Goal: Task Accomplishment & Management: Use online tool/utility

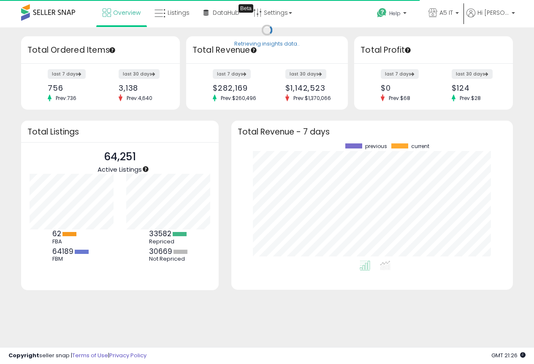
scroll to position [117, 265]
click at [182, 15] on span "Listings" at bounding box center [179, 12] width 22 height 8
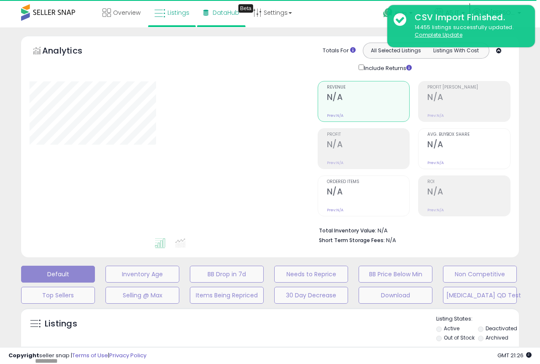
type input "*******"
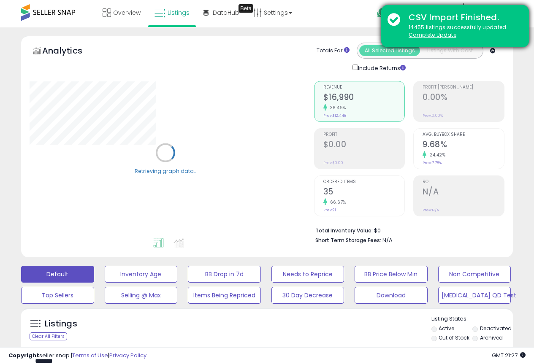
click at [522, 9] on div "CSV Import Finished. 14455 listings successfully updated. Complete Update" at bounding box center [455, 26] width 148 height 42
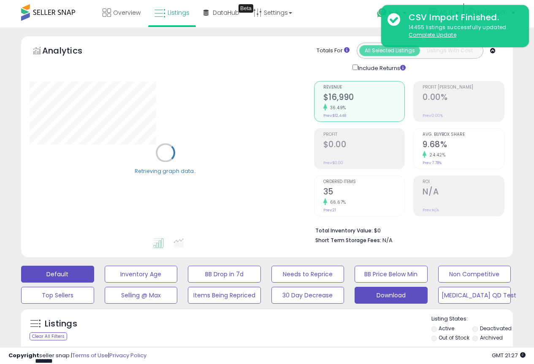
click at [390, 298] on button "Download" at bounding box center [390, 295] width 73 height 17
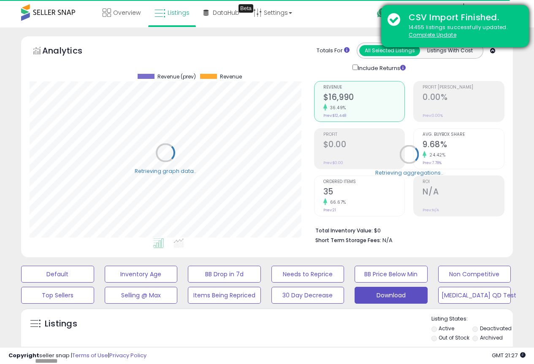
scroll to position [173, 284]
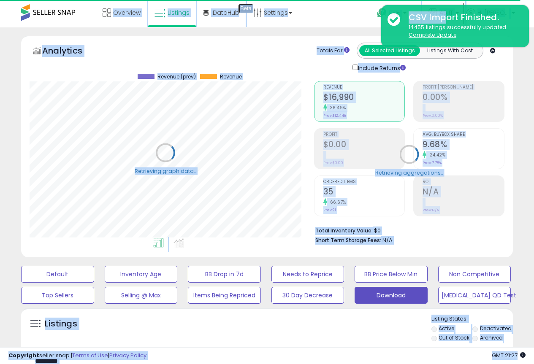
drag, startPoint x: 449, startPoint y: 16, endPoint x: 130, endPoint y: -34, distance: 322.5
click at [130, 0] on html "Unable to login Retrieving listings data.. has not yet accepted the Terms of Us…" at bounding box center [267, 182] width 534 height 364
click at [509, 152] on div "Retrieving aggregations.." at bounding box center [409, 161] width 203 height 176
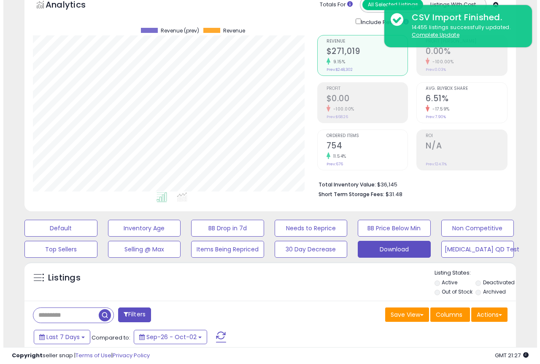
scroll to position [127, 0]
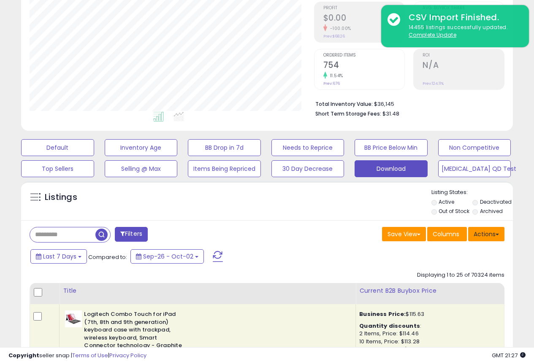
click at [482, 236] on button "Actions" at bounding box center [486, 234] width 36 height 14
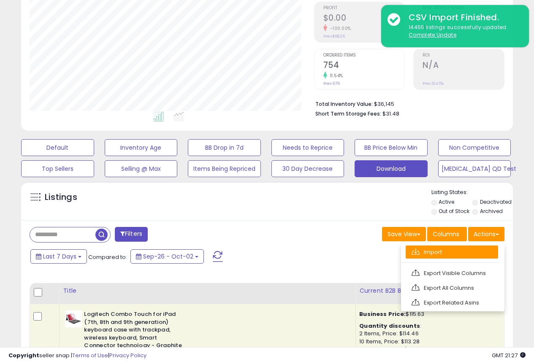
click at [447, 253] on link "Import" at bounding box center [452, 252] width 92 height 13
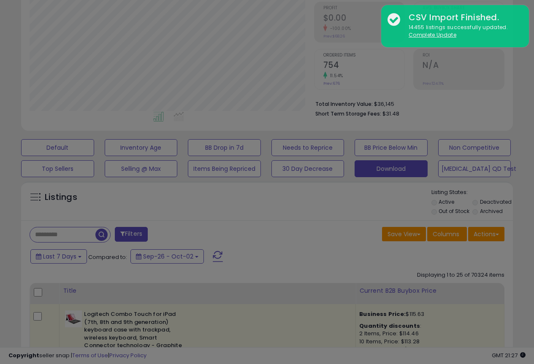
scroll to position [173, 288]
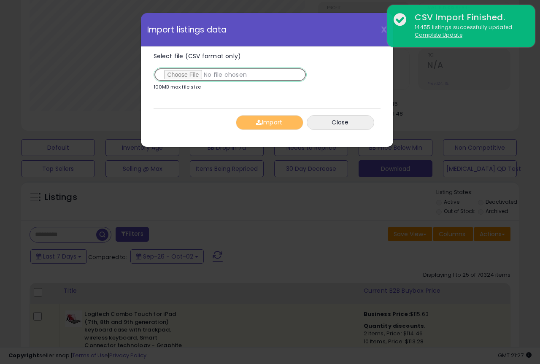
click at [176, 78] on input "Select file (CSV format only)" at bounding box center [230, 75] width 153 height 14
type input "**********"
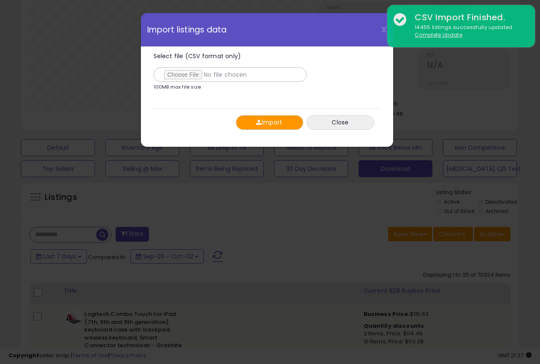
click at [270, 127] on button "Import" at bounding box center [270, 122] width 68 height 15
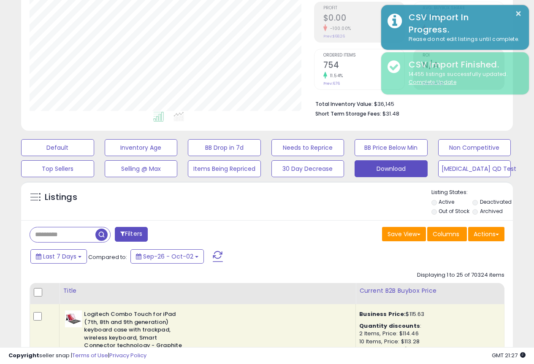
scroll to position [421834, 421723]
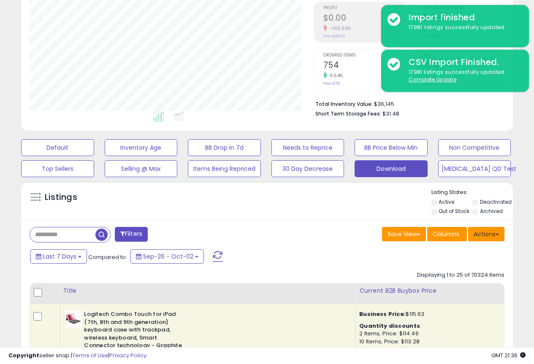
click at [491, 238] on button "Actions" at bounding box center [486, 234] width 36 height 14
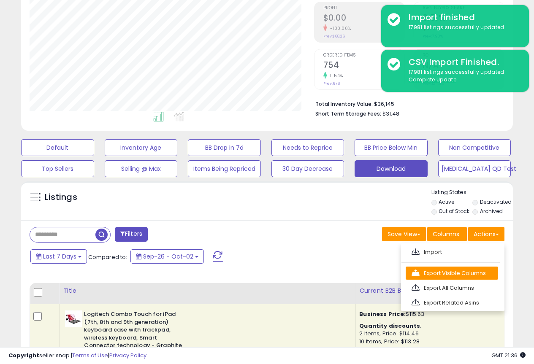
click at [460, 274] on link "Export Visible Columns" at bounding box center [452, 273] width 92 height 13
